Goal: Task Accomplishment & Management: Manage account settings

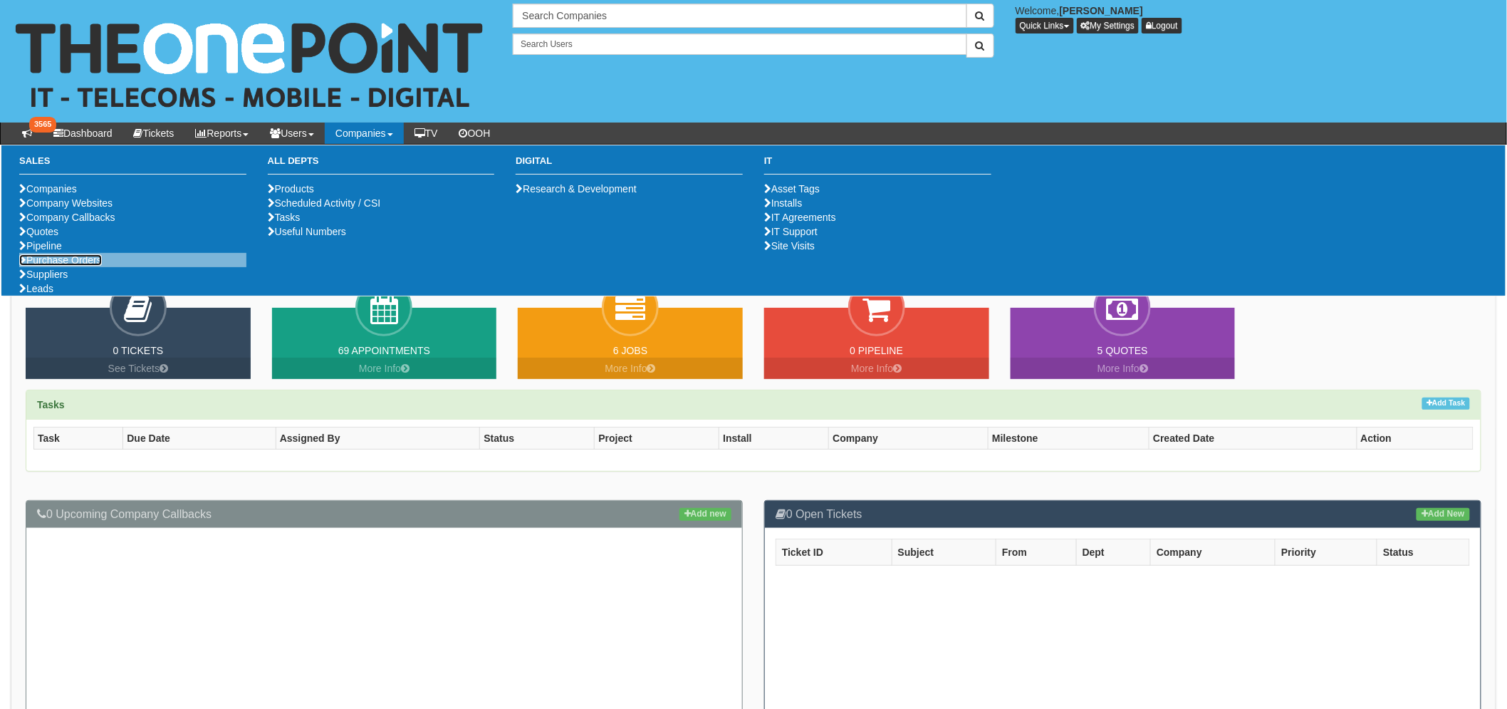
click at [74, 266] on link "Purchase Orders" at bounding box center [60, 259] width 83 height 11
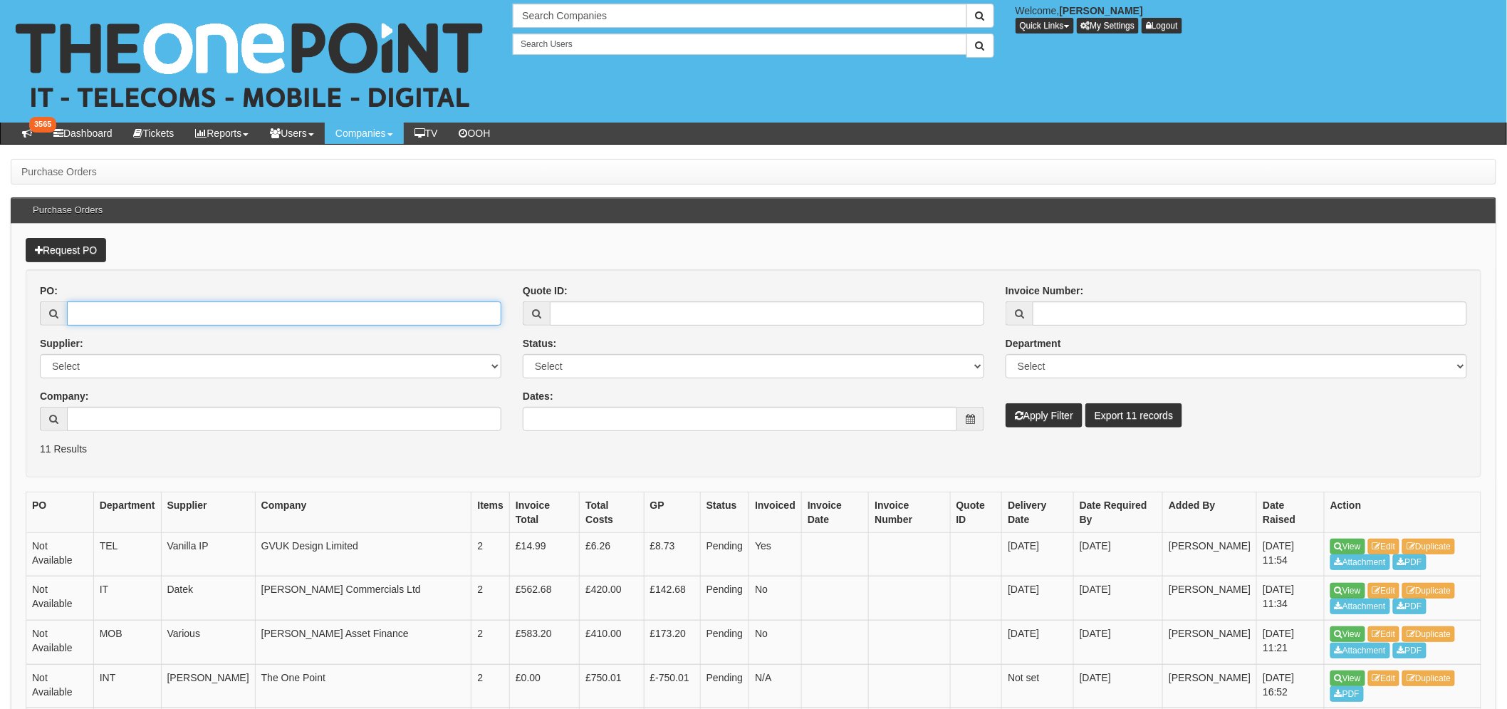
click at [116, 318] on input "PO:" at bounding box center [284, 313] width 434 height 24
paste input "19782"
type input "19782"
click at [1006, 403] on button "Apply Filter" at bounding box center [1044, 415] width 77 height 24
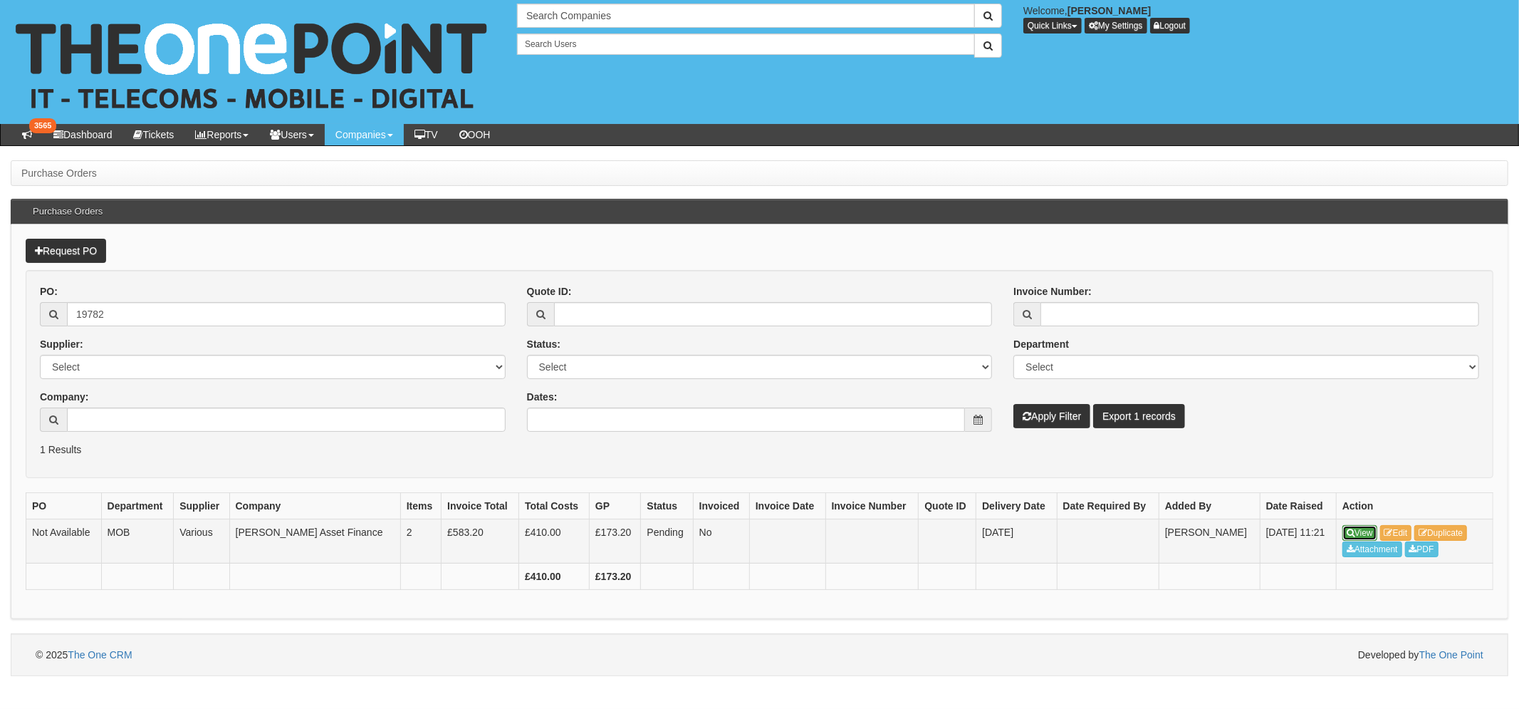
click at [1377, 529] on link "View" at bounding box center [1360, 533] width 35 height 16
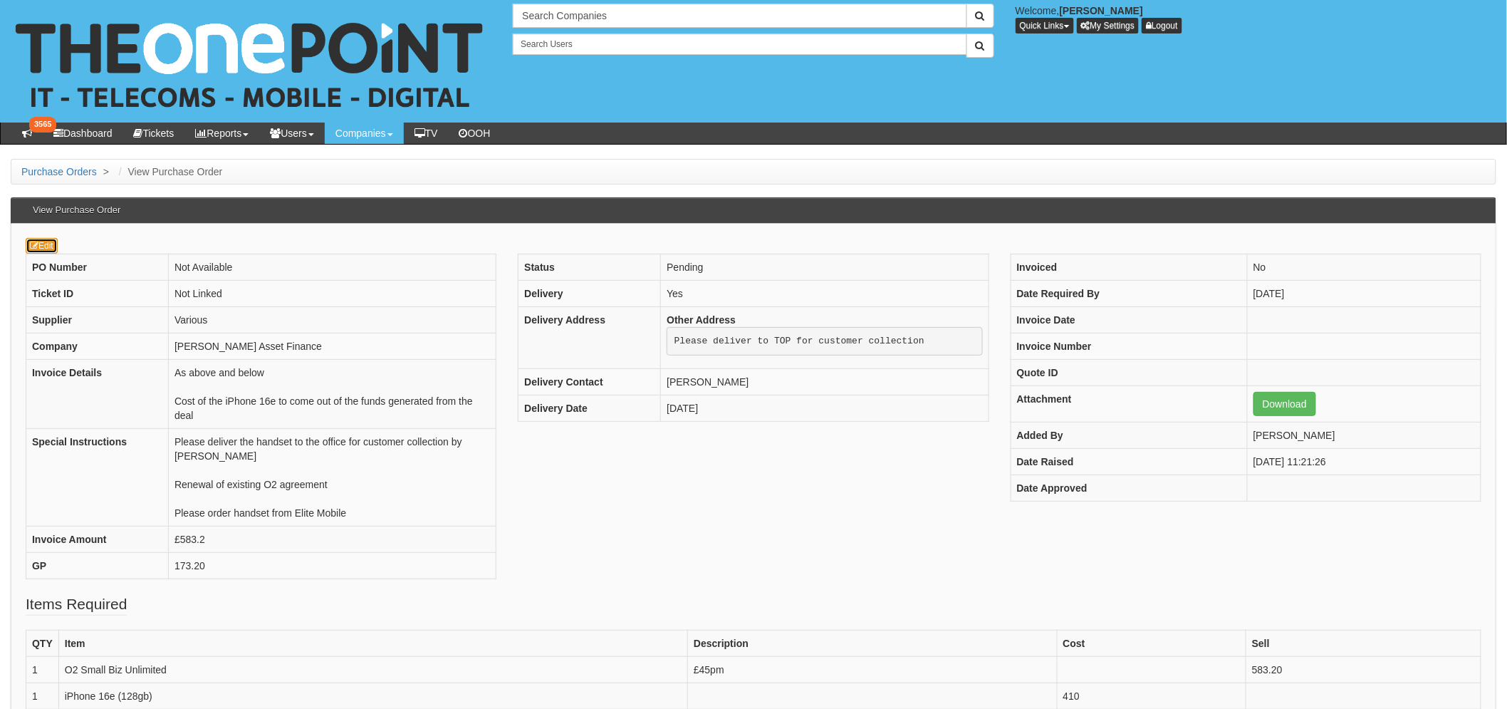
click at [48, 245] on link "Edit" at bounding box center [42, 246] width 32 height 16
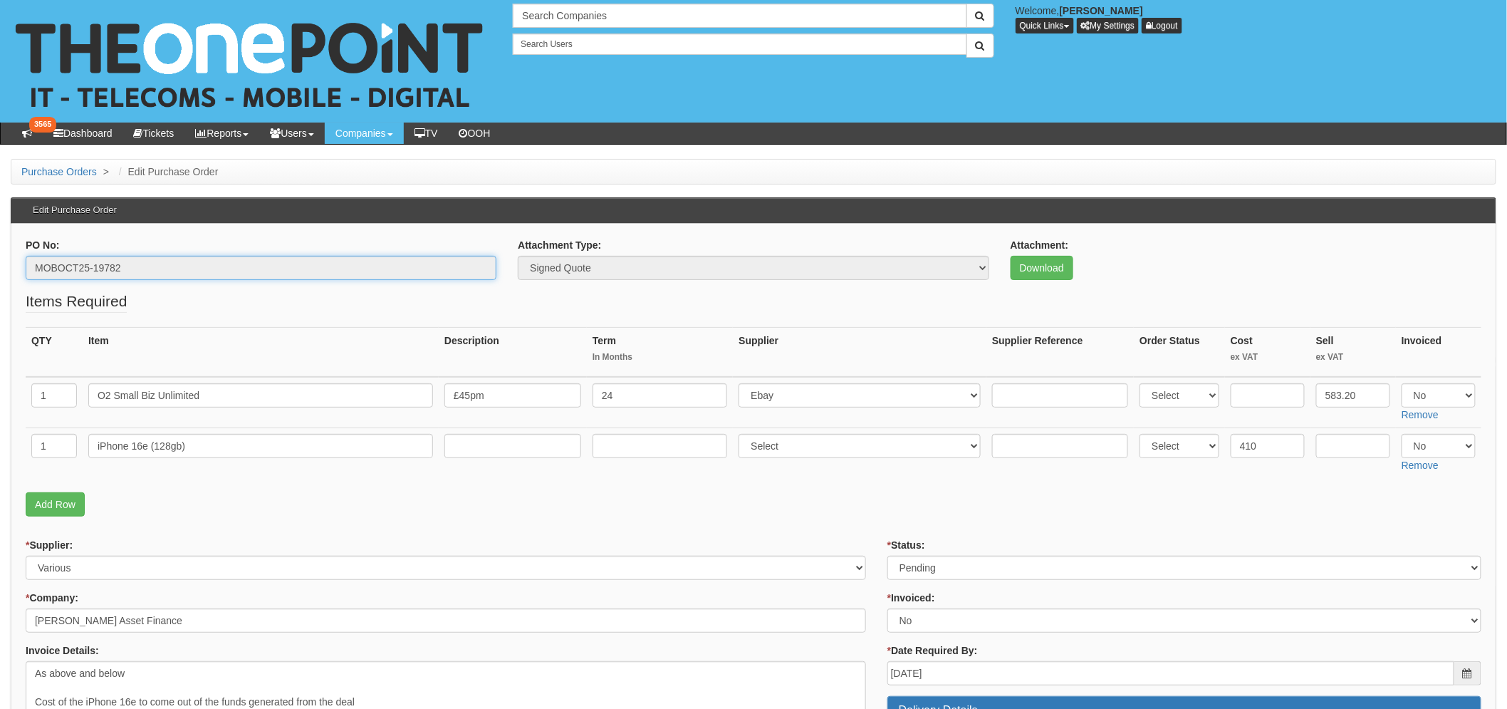
click at [111, 271] on input "MOBOCT25-19782" at bounding box center [261, 268] width 471 height 24
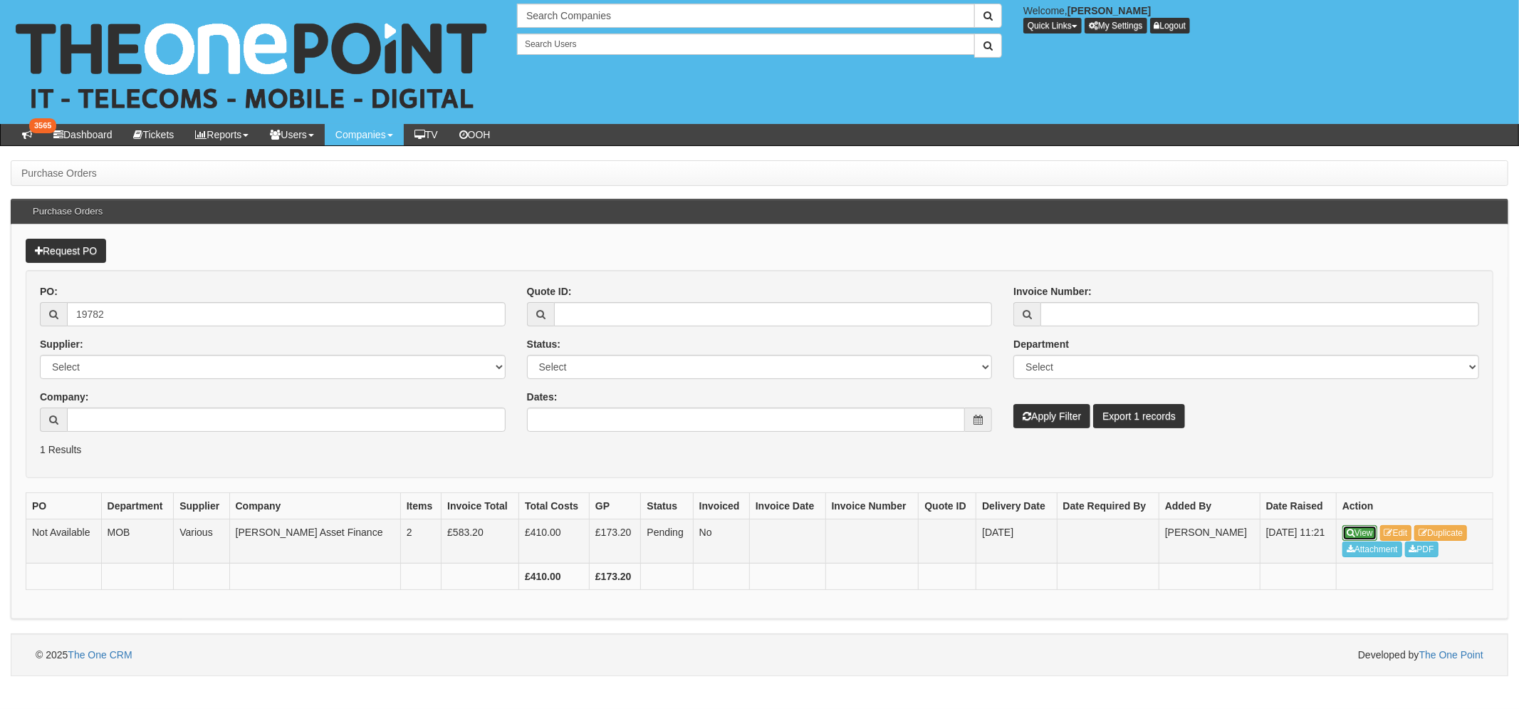
click at [1363, 529] on link "View" at bounding box center [1360, 533] width 35 height 16
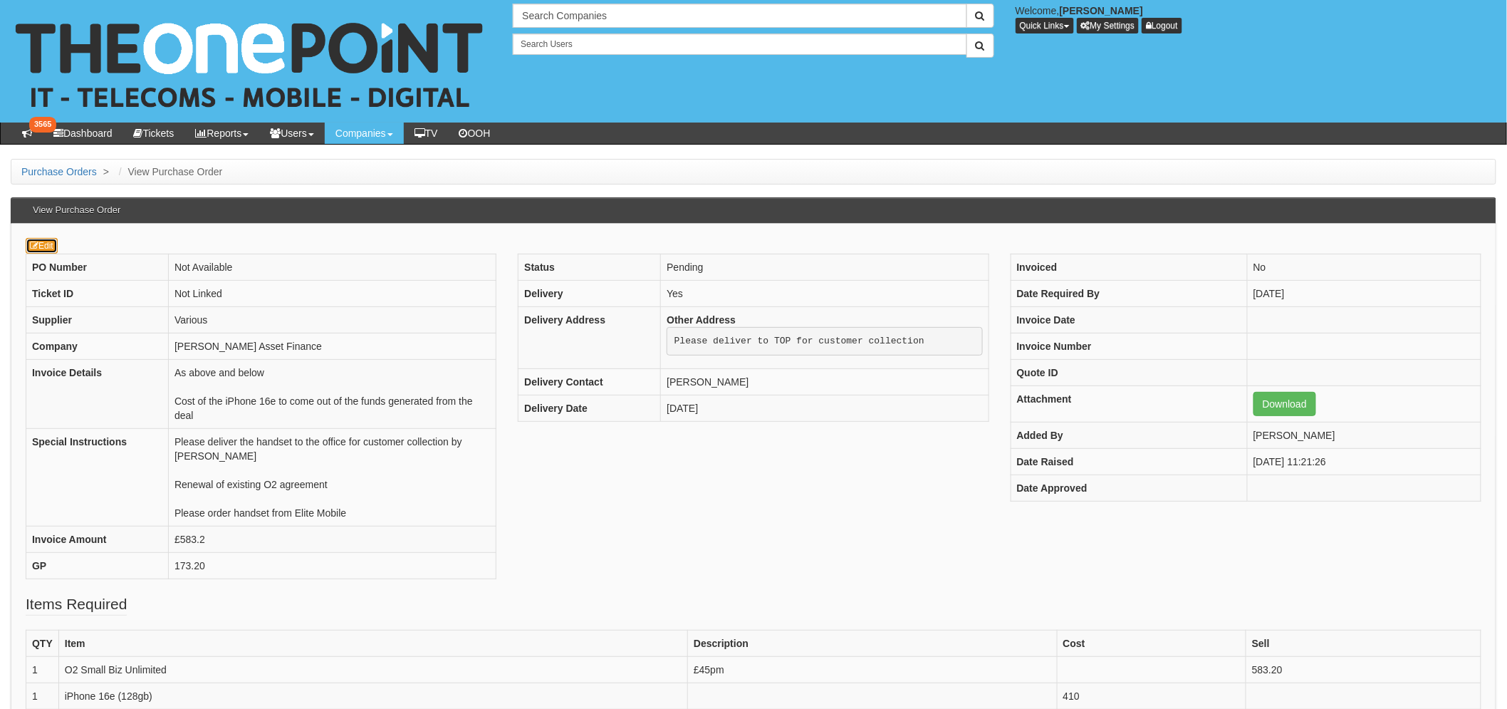
click at [41, 248] on link "Edit" at bounding box center [42, 246] width 32 height 16
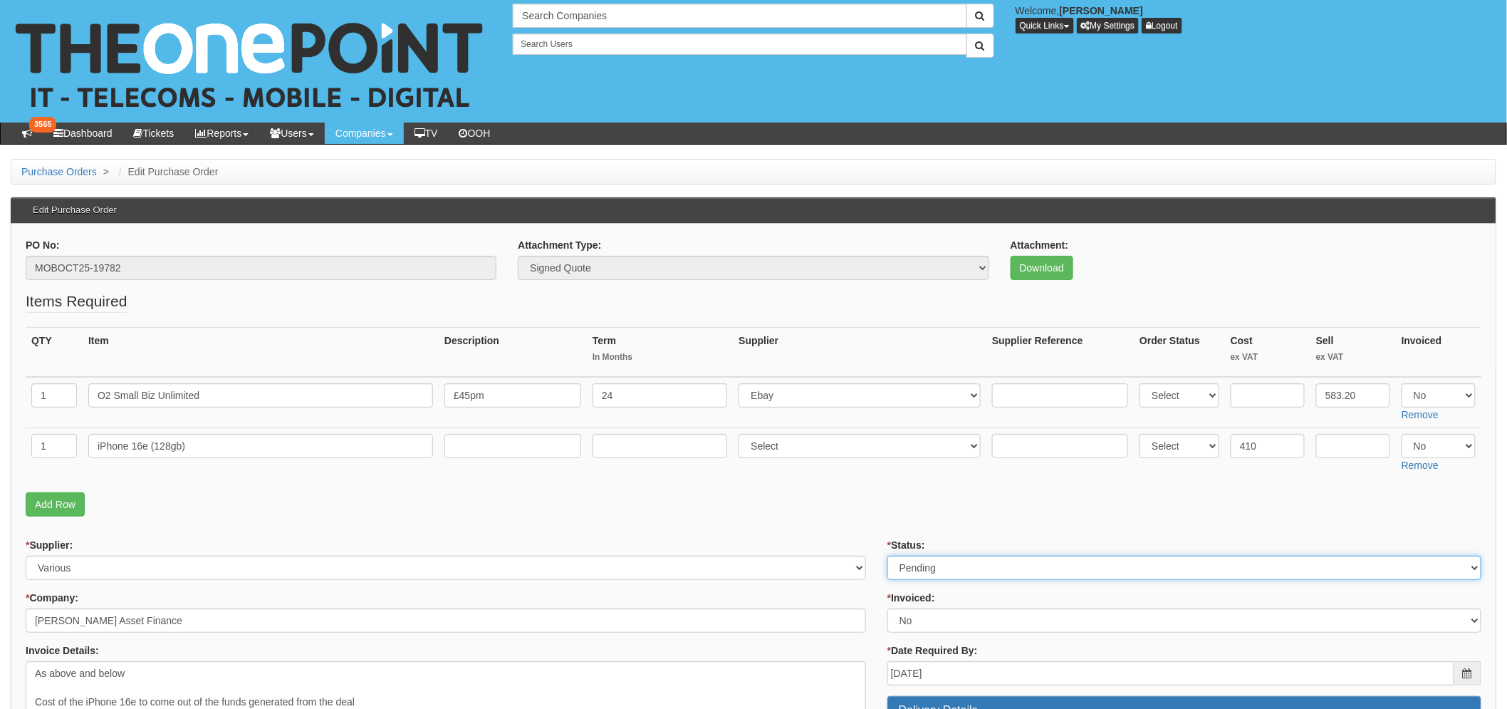
drag, startPoint x: 1040, startPoint y: 568, endPoint x: 935, endPoint y: 568, distance: 104.7
click at [1038, 568] on select "Select Approved Completed Delivered Invoiced Ordered Ordered to site Part Order…" at bounding box center [1184, 568] width 594 height 24
select select "8"
click at [887, 556] on select "Select Approved Completed Delivered Invoiced Ordered Ordered to site Part Order…" at bounding box center [1184, 568] width 594 height 24
click at [757, 494] on p "Add Row" at bounding box center [754, 504] width 1456 height 24
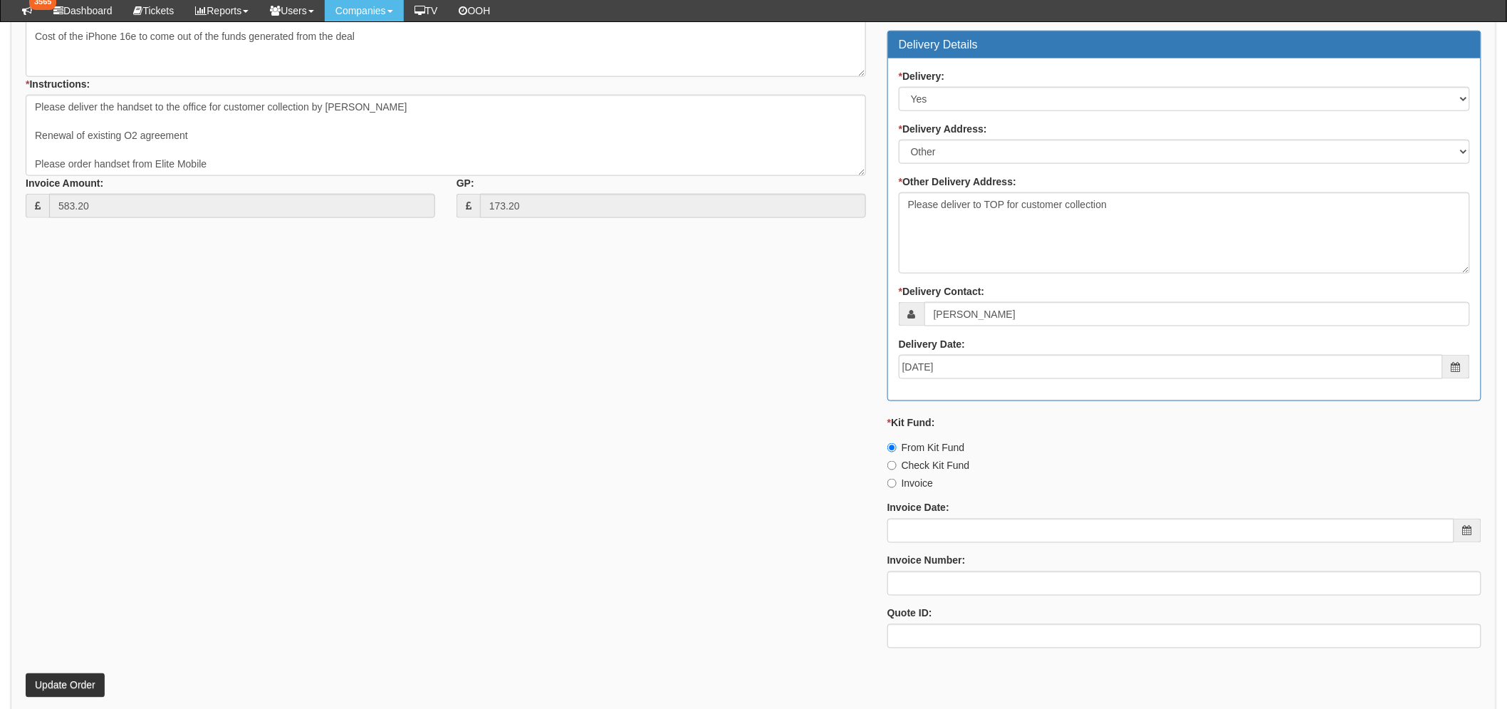
scroll to position [632, 0]
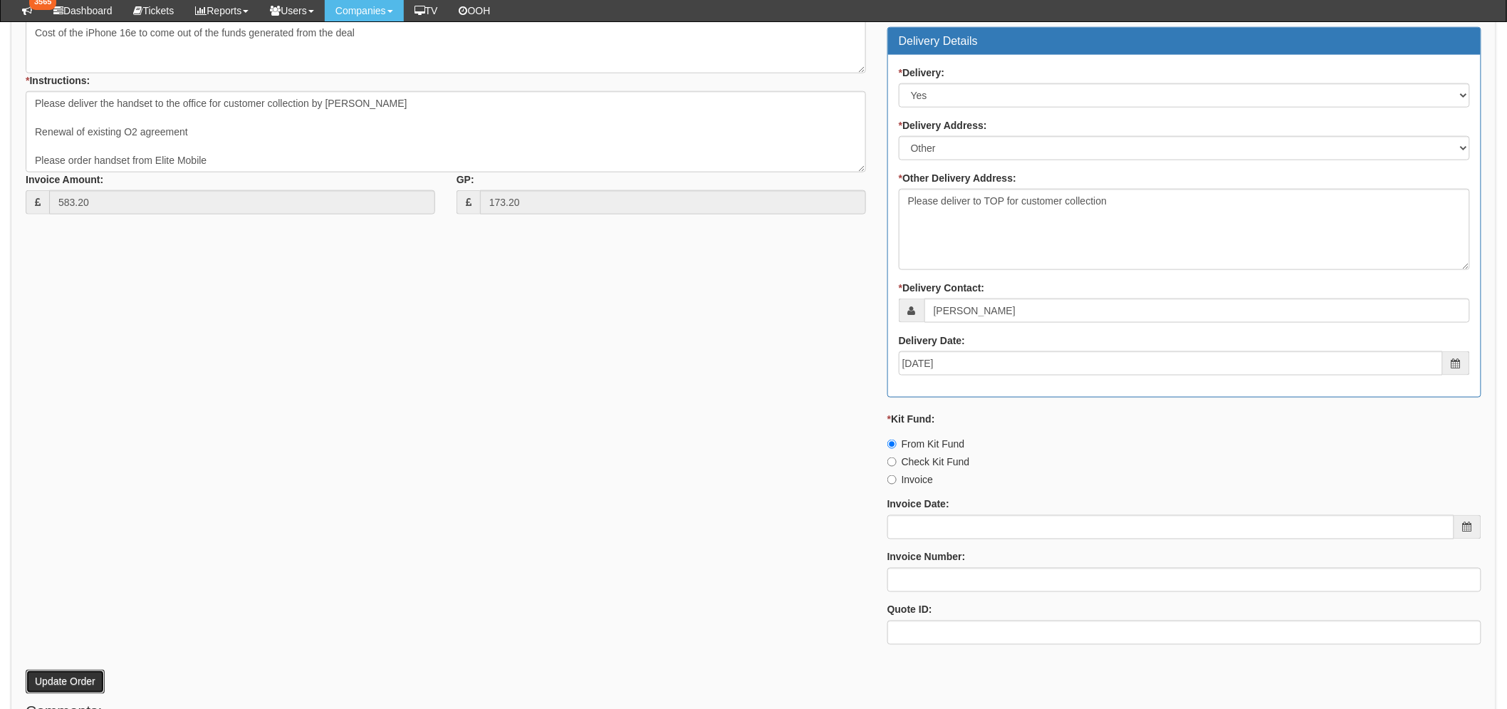
click at [53, 672] on button "Update Order" at bounding box center [65, 681] width 79 height 24
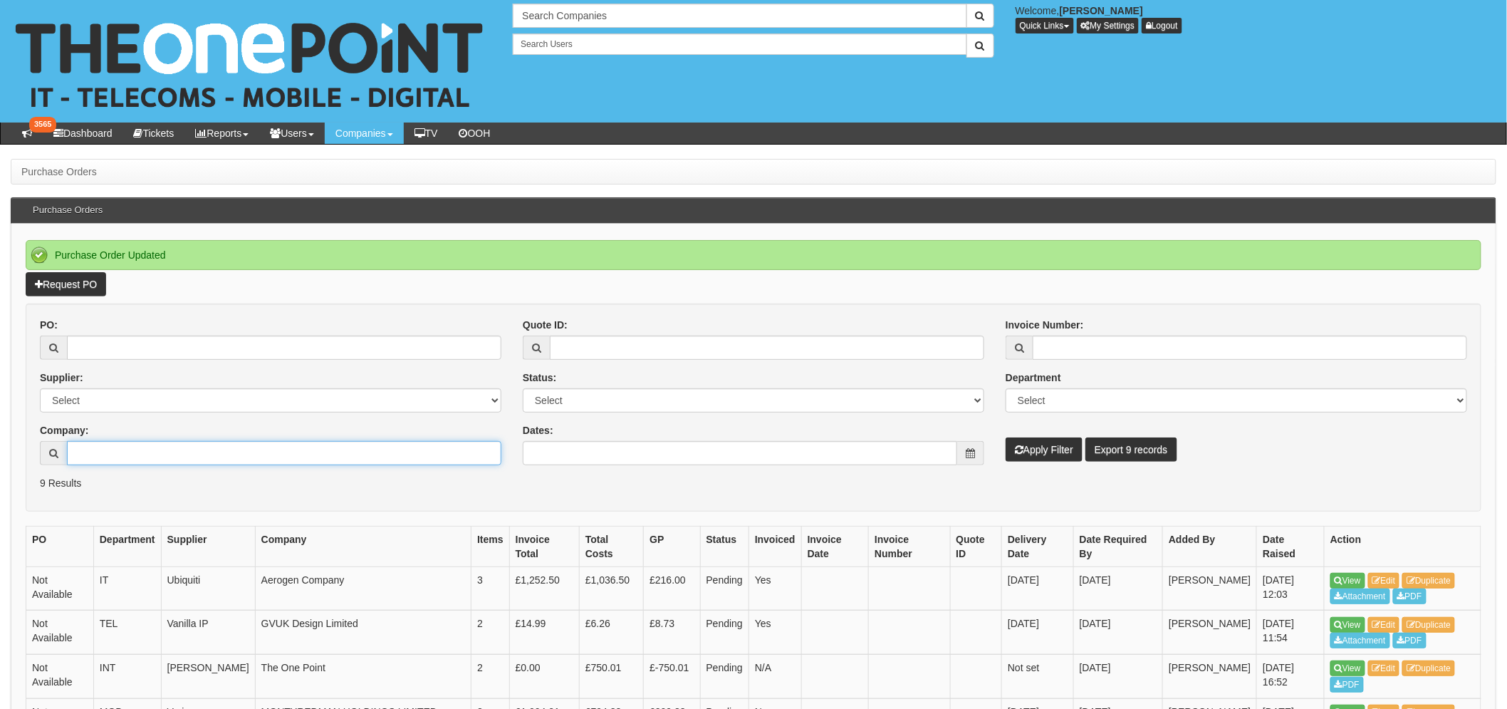
click at [107, 458] on input "Company:" at bounding box center [284, 453] width 434 height 24
click at [147, 339] on input "PO:" at bounding box center [284, 347] width 434 height 24
paste input "MOBOCT25-19782"
type input "MOBOCT25-19782"
click at [1006, 437] on button "Apply Filter" at bounding box center [1044, 449] width 77 height 24
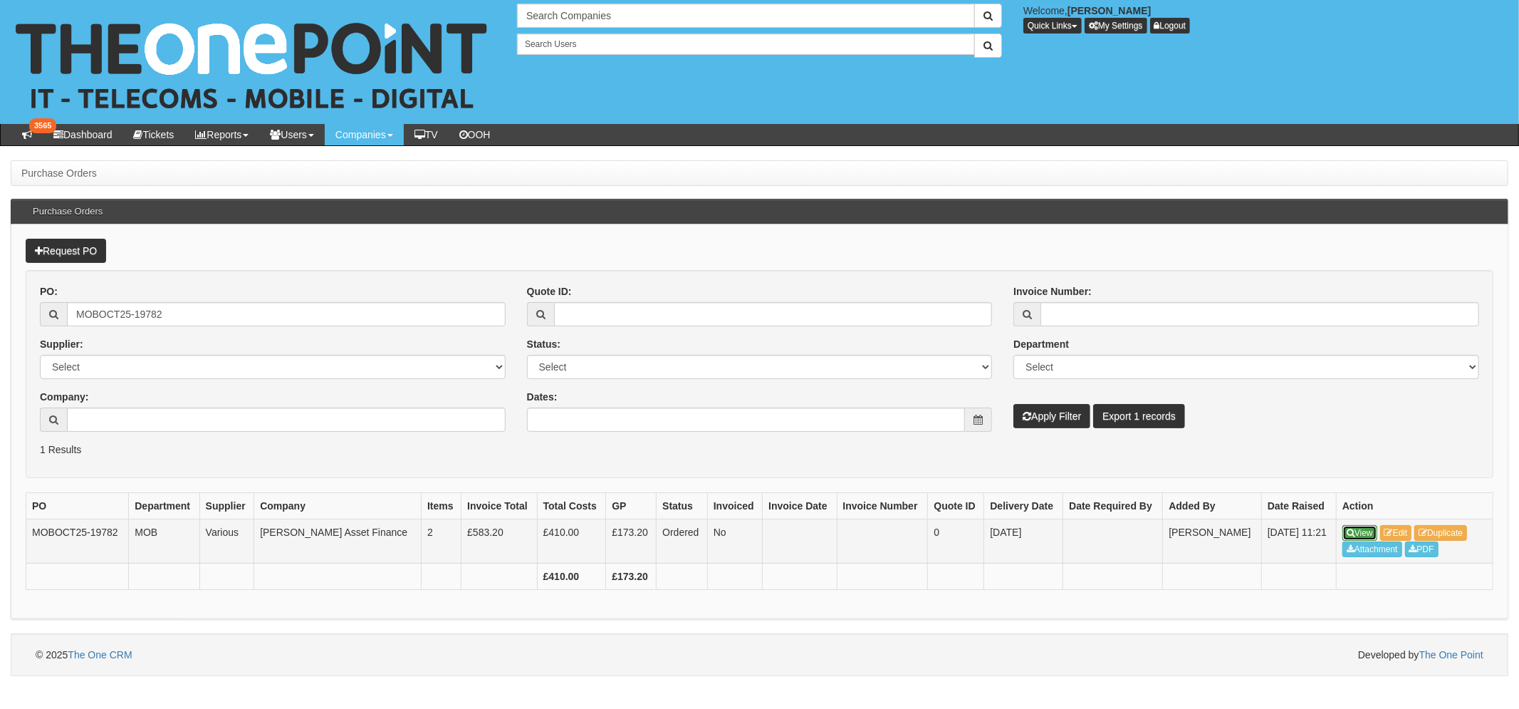
click at [1363, 531] on link "View" at bounding box center [1360, 533] width 35 height 16
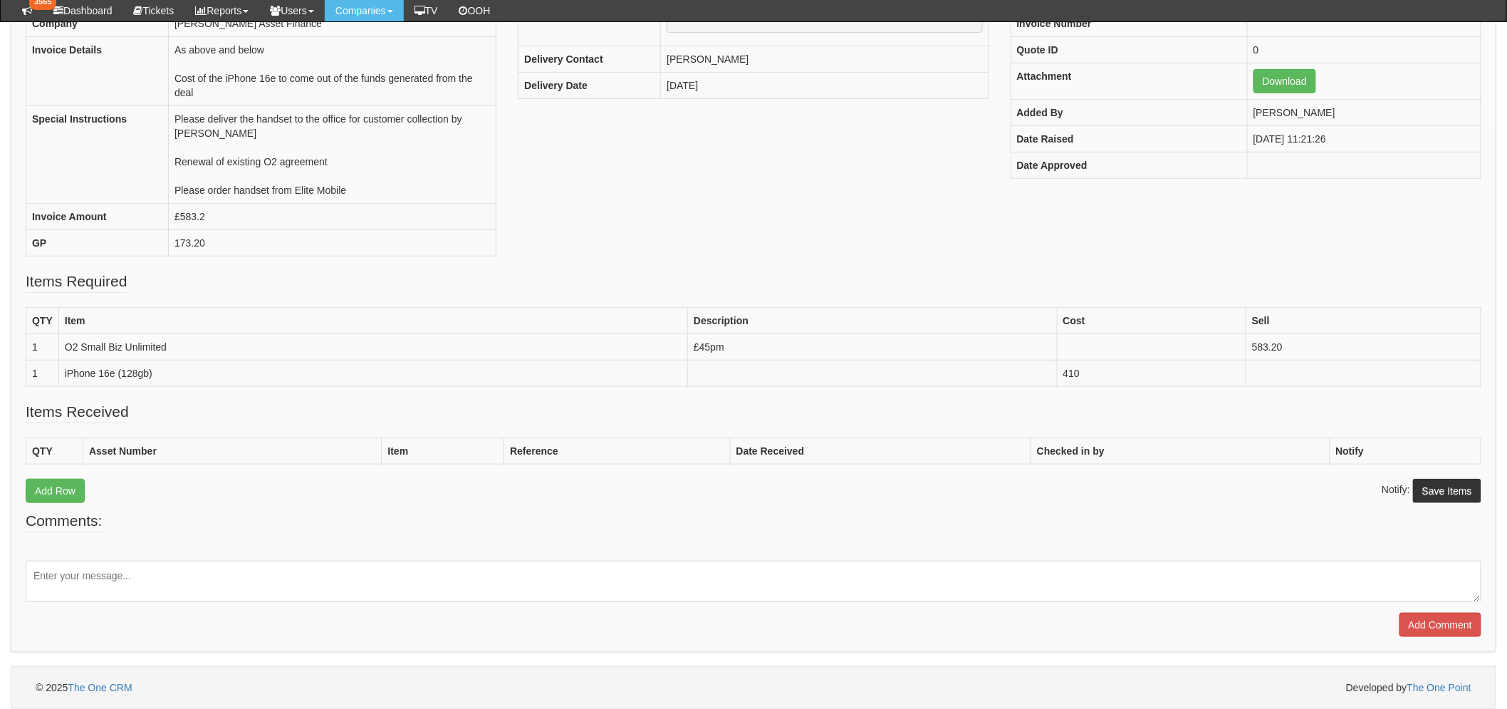
scroll to position [286, 0]
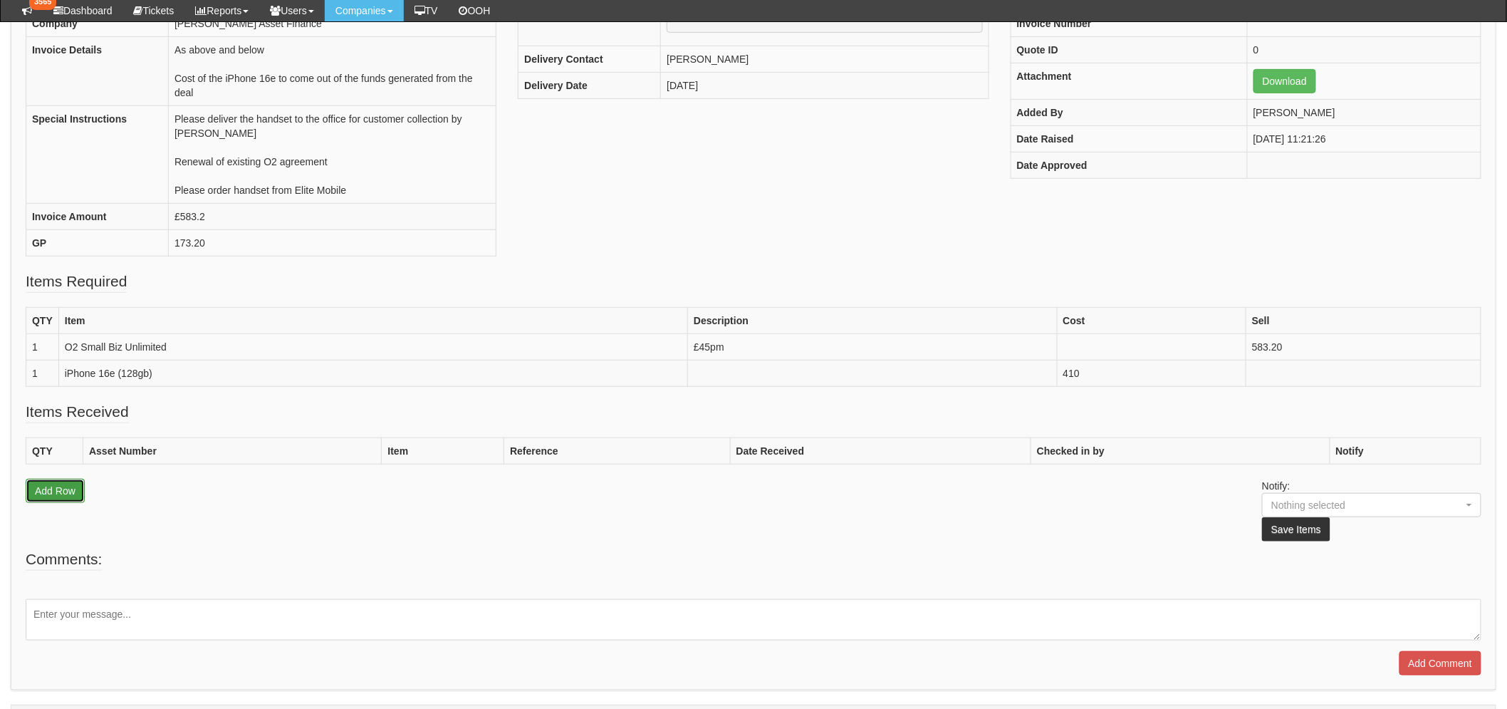
click at [32, 497] on link "Add Row" at bounding box center [55, 491] width 59 height 24
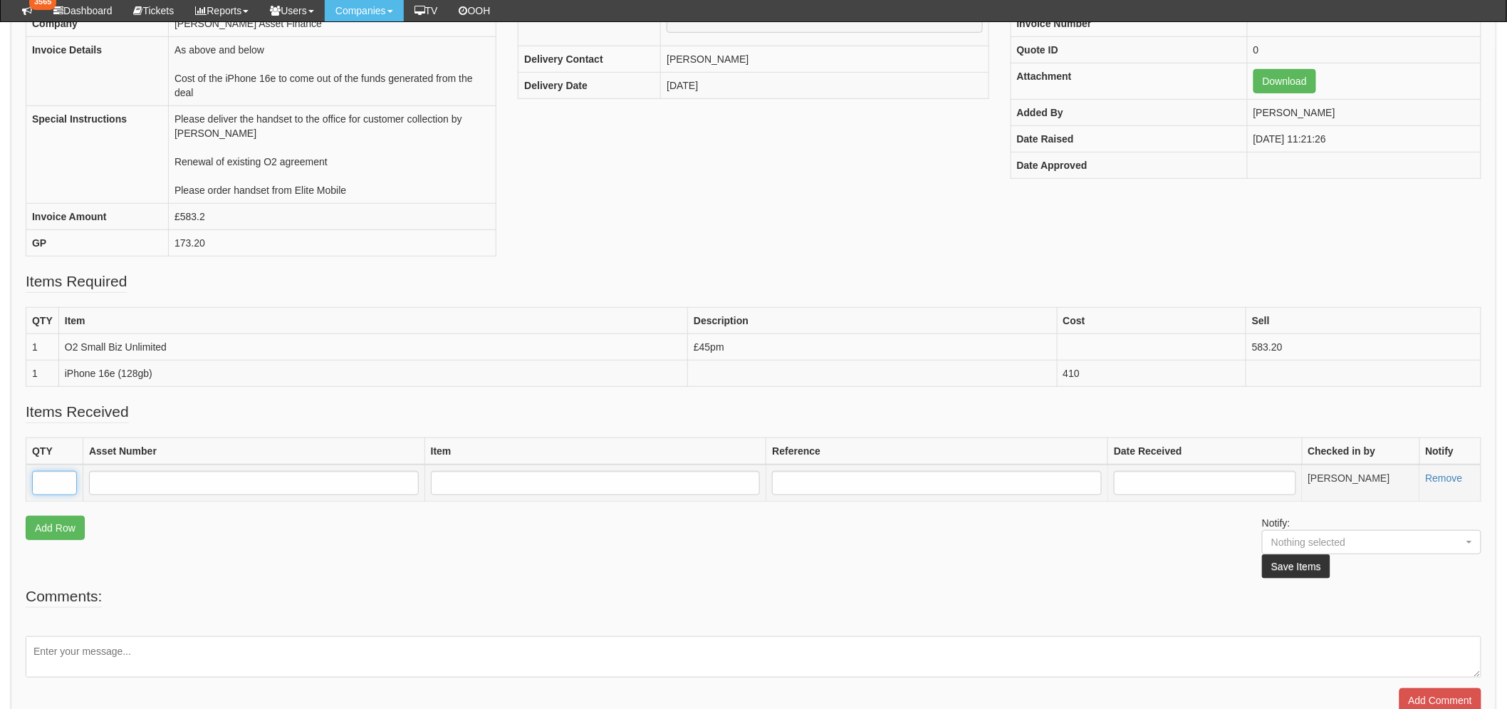
click at [41, 489] on input "text" at bounding box center [54, 483] width 45 height 24
type input "1"
click at [139, 481] on input "text" at bounding box center [254, 483] width 330 height 24
type input "JY4C61MVD4"
click at [453, 483] on input "text" at bounding box center [596, 483] width 330 height 24
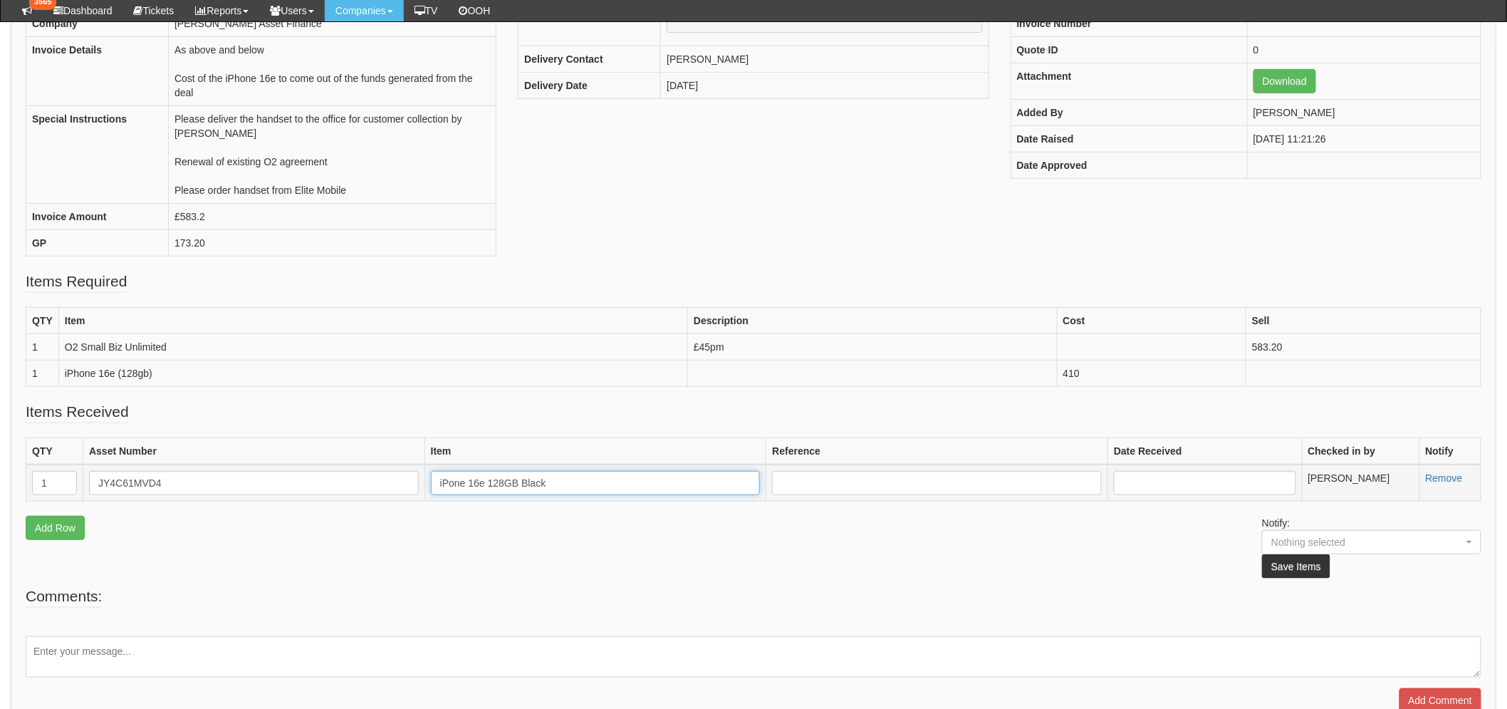
click at [444, 481] on input "iPone 16e 128GB Black" at bounding box center [596, 483] width 330 height 24
type input "iPhone 16e 128GB Black"
click at [830, 484] on input "text" at bounding box center [937, 483] width 330 height 24
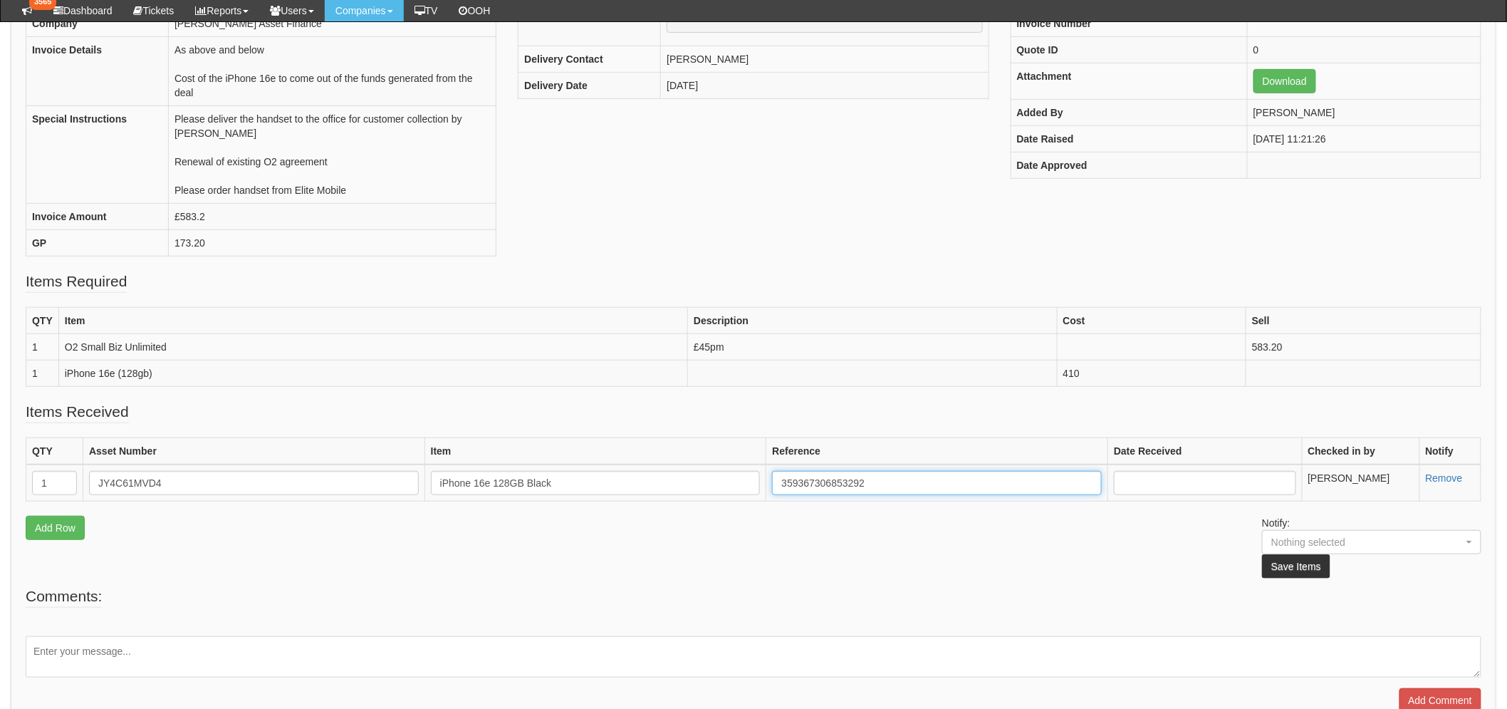
type input "359367306853292"
click at [980, 545] on fieldset "Items Received QTY Asset Number Item Reference Date Received Checked in by Noti…" at bounding box center [754, 493] width 1456 height 184
click at [1160, 492] on input "text" at bounding box center [1205, 483] width 182 height 24
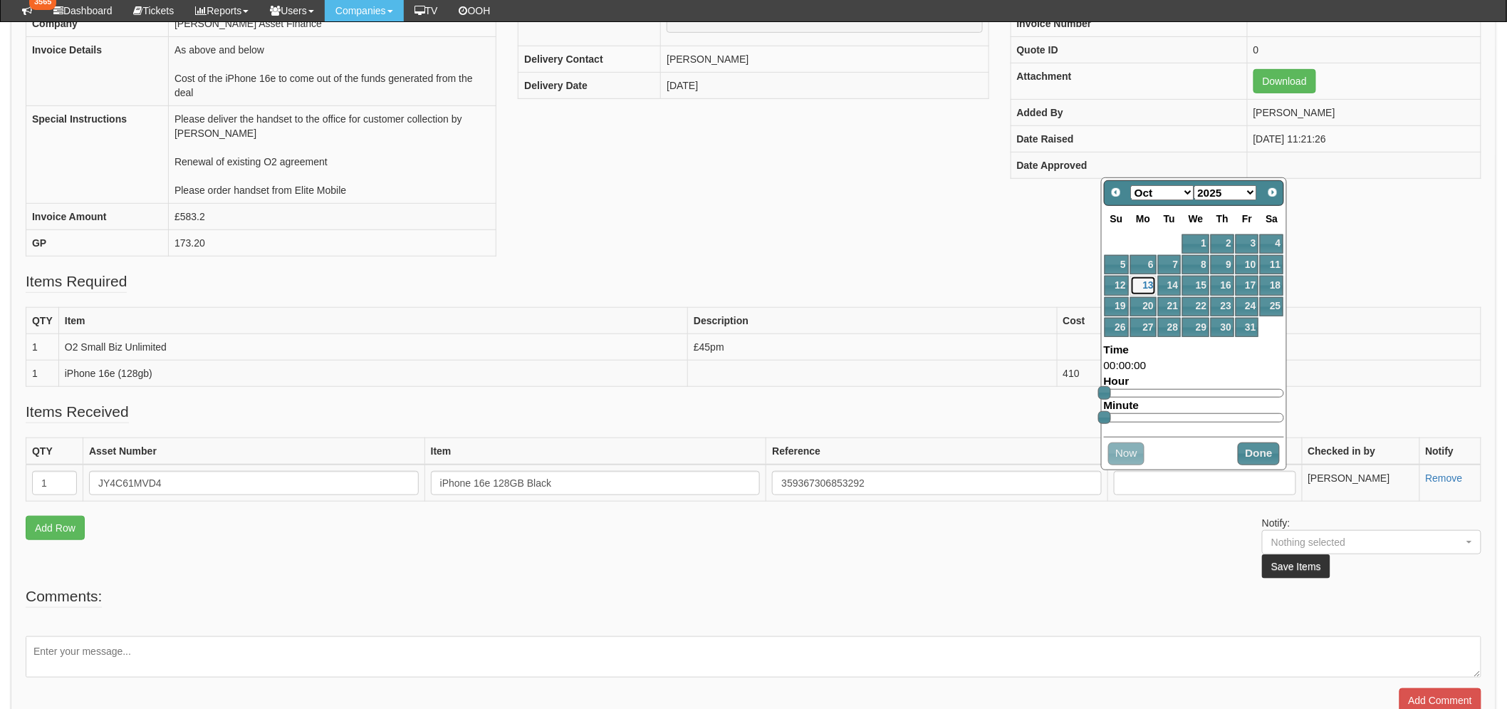
click at [1149, 281] on link "13" at bounding box center [1143, 285] width 26 height 19
type input "2025-10-13 00:00:00"
click at [1312, 540] on div "Nothing selected" at bounding box center [1358, 542] width 174 height 14
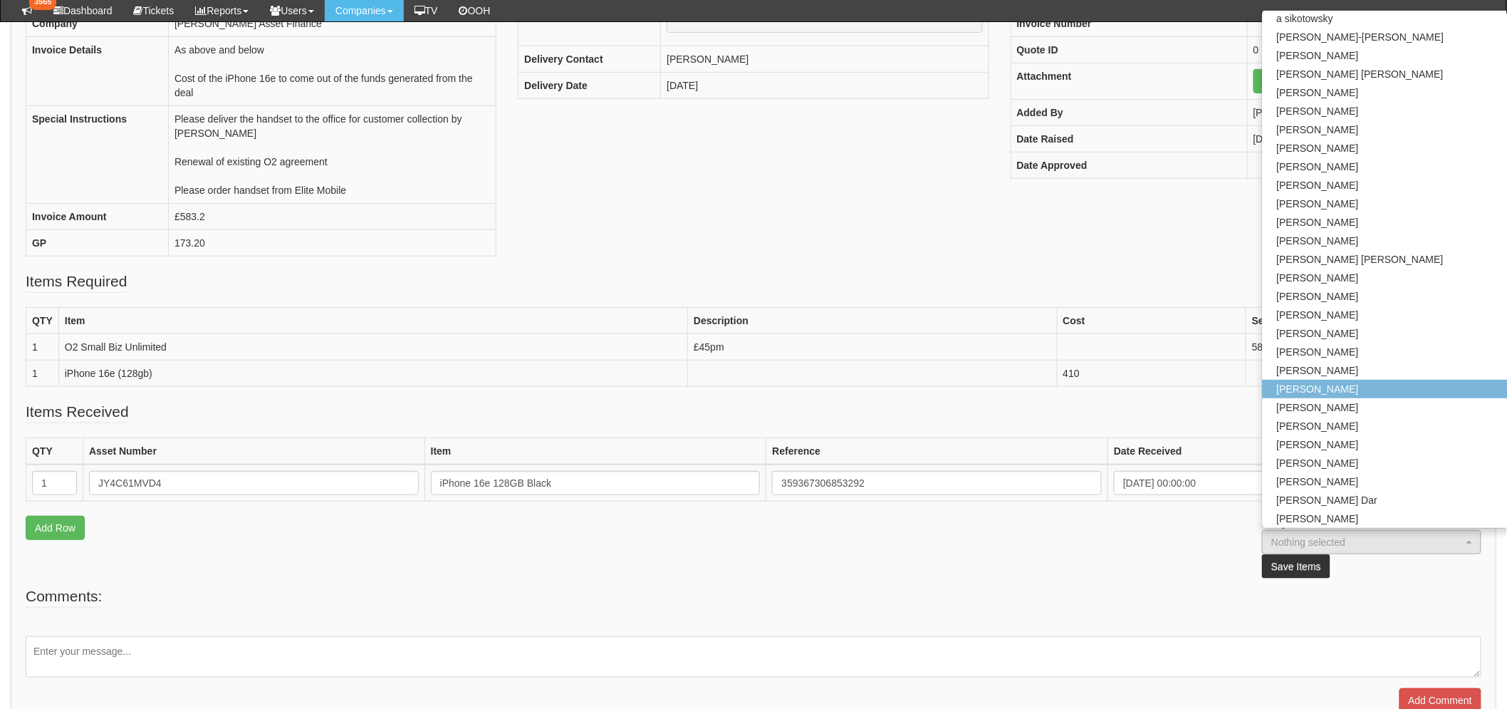
scroll to position [0, 0]
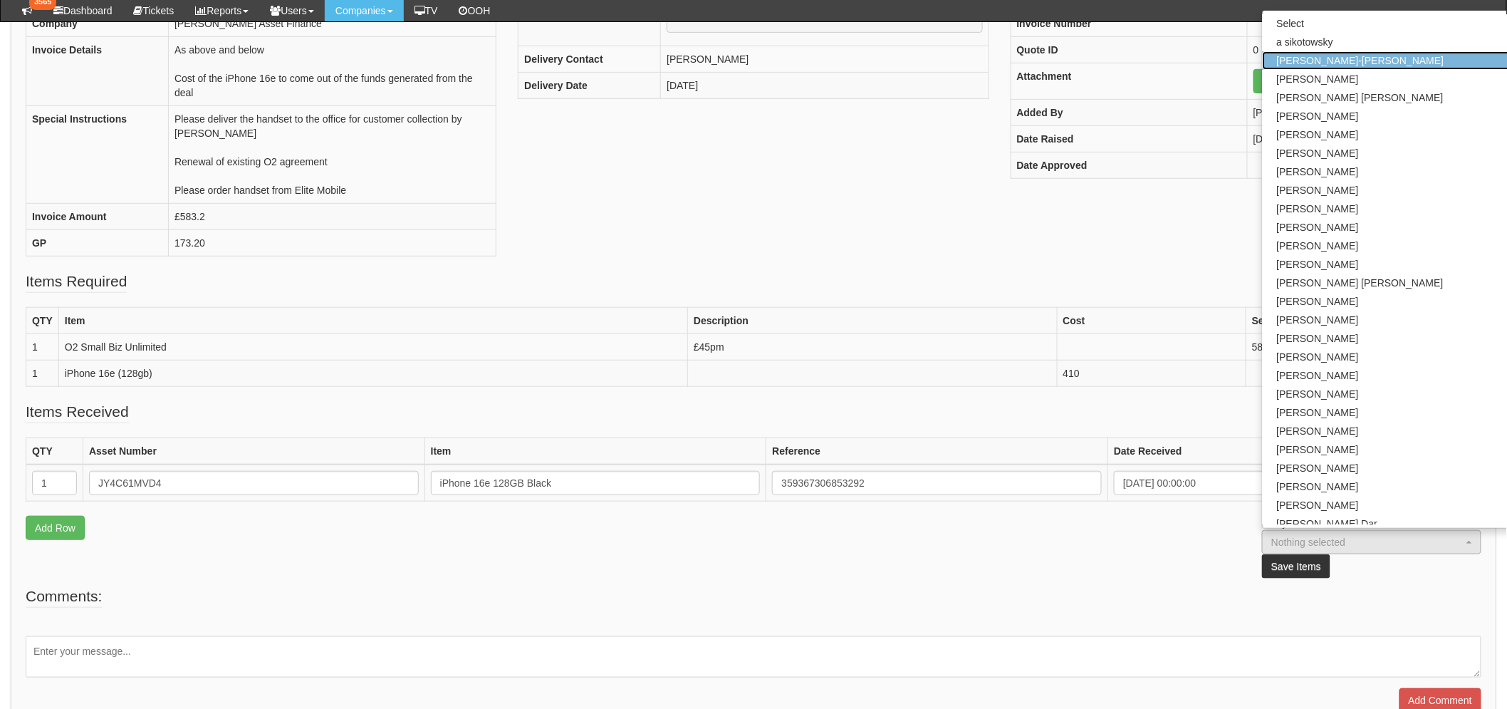
click at [1335, 63] on span "Abbie Maultby-Glen" at bounding box center [1360, 60] width 167 height 14
select select "330"
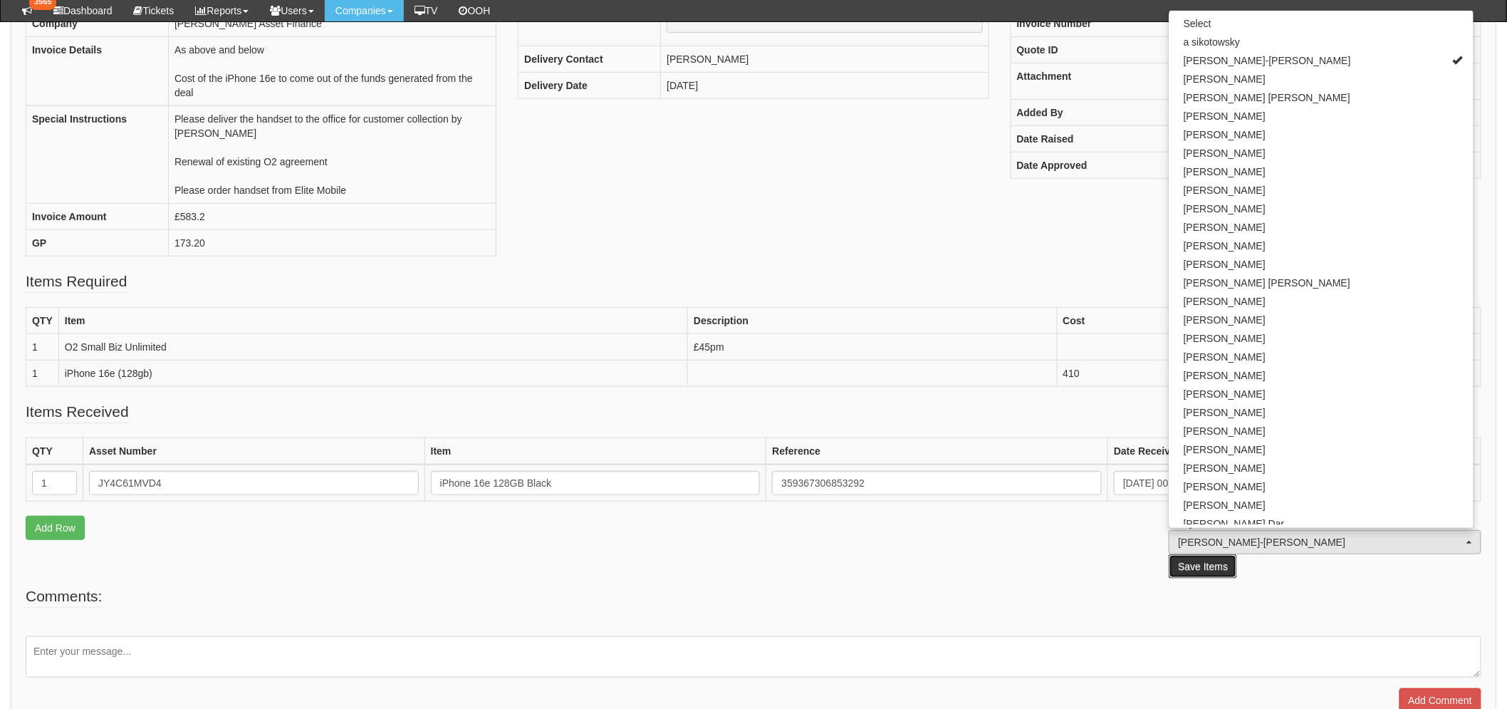
click at [1237, 570] on button "Save Items" at bounding box center [1203, 566] width 68 height 24
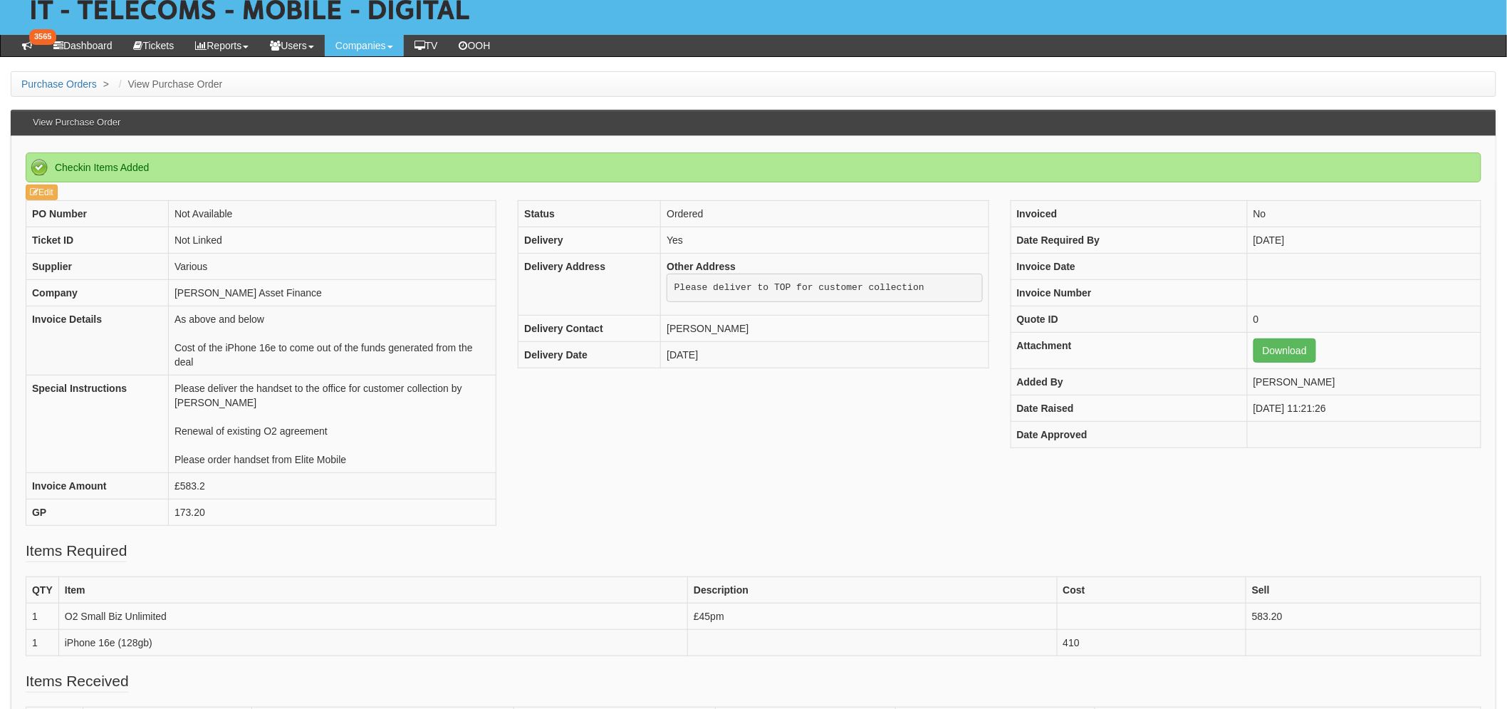
scroll to position [348, 0]
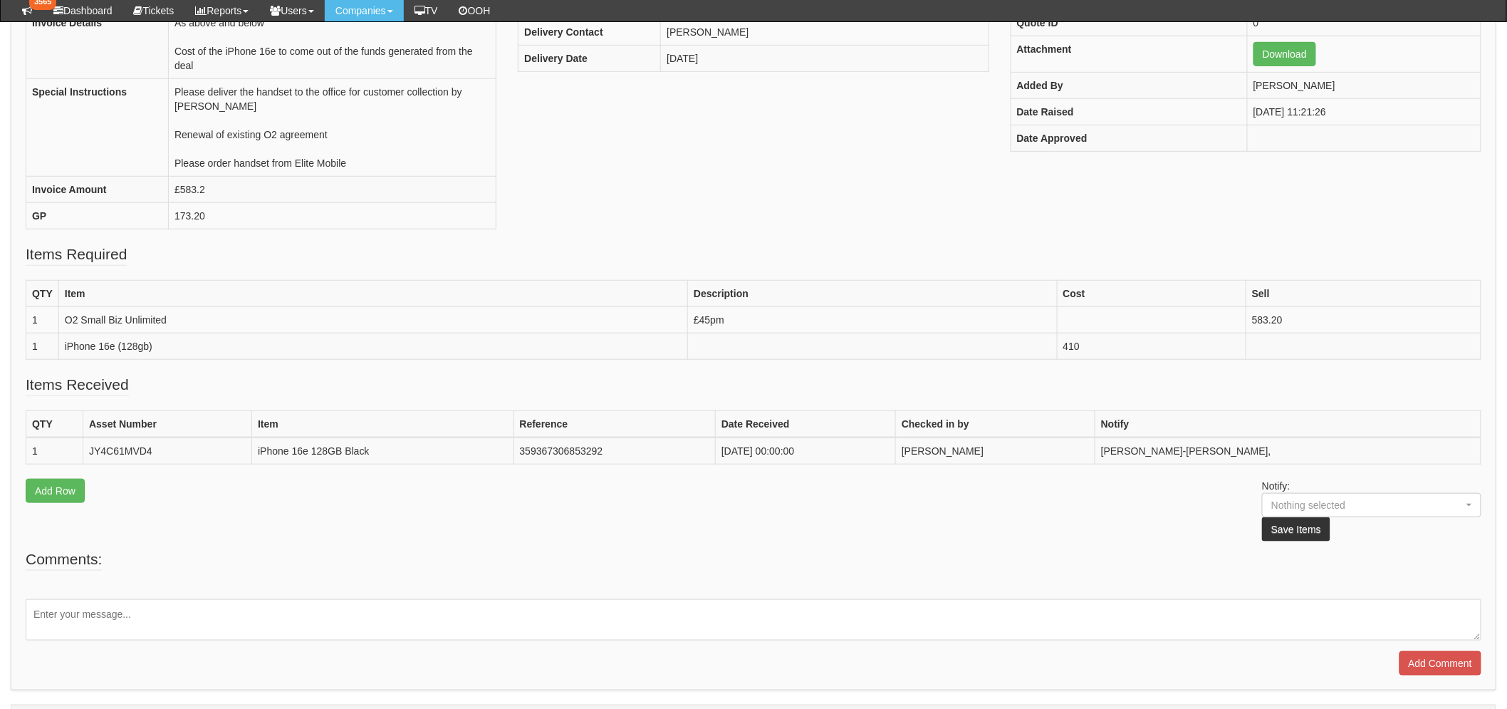
click at [139, 618] on textarea at bounding box center [754, 619] width 1456 height 41
type textarea "Phone taken from stock."
click at [1463, 659] on input "Add Comment" at bounding box center [1441, 663] width 82 height 24
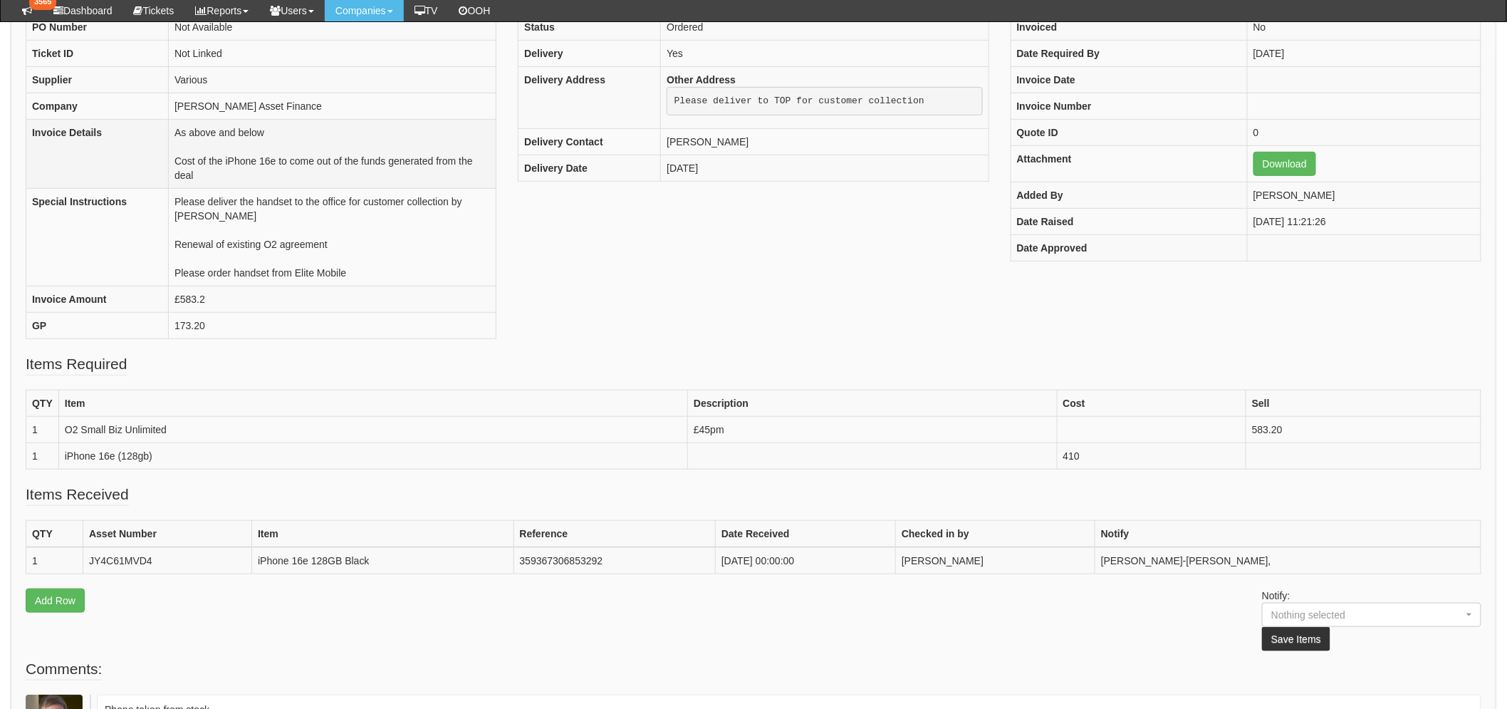
scroll to position [371, 0]
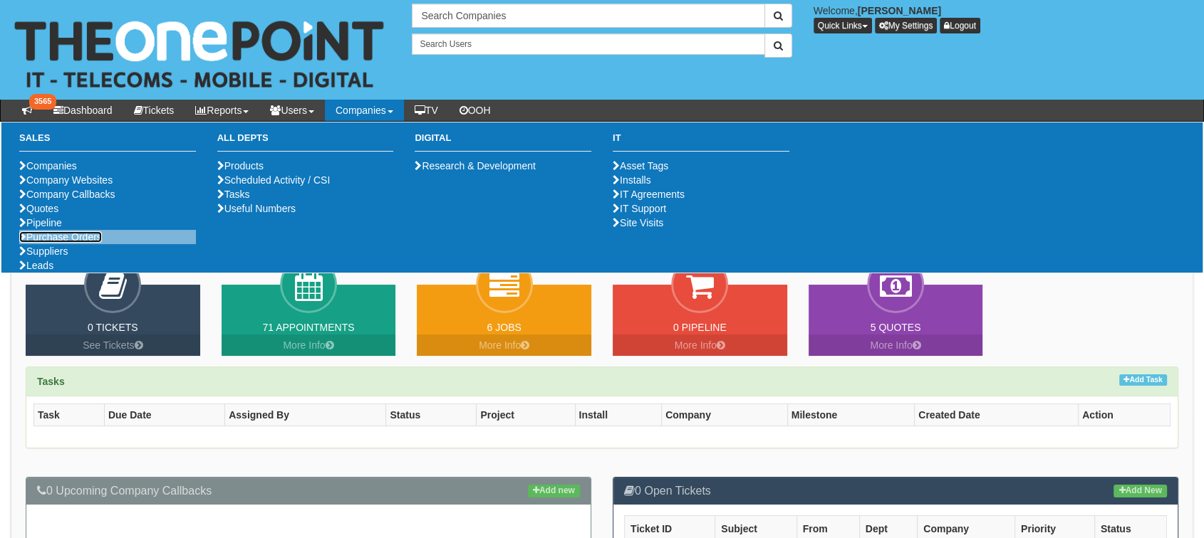
click at [57, 243] on link "Purchase Orders" at bounding box center [60, 236] width 83 height 11
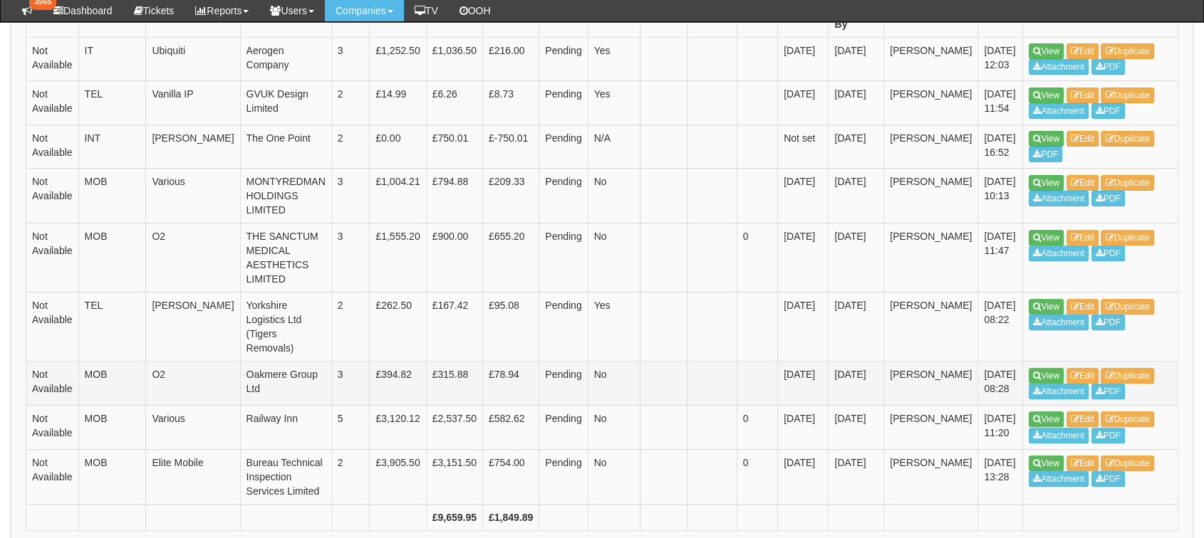
scroll to position [474, 0]
